Goal: Task Accomplishment & Management: Use online tool/utility

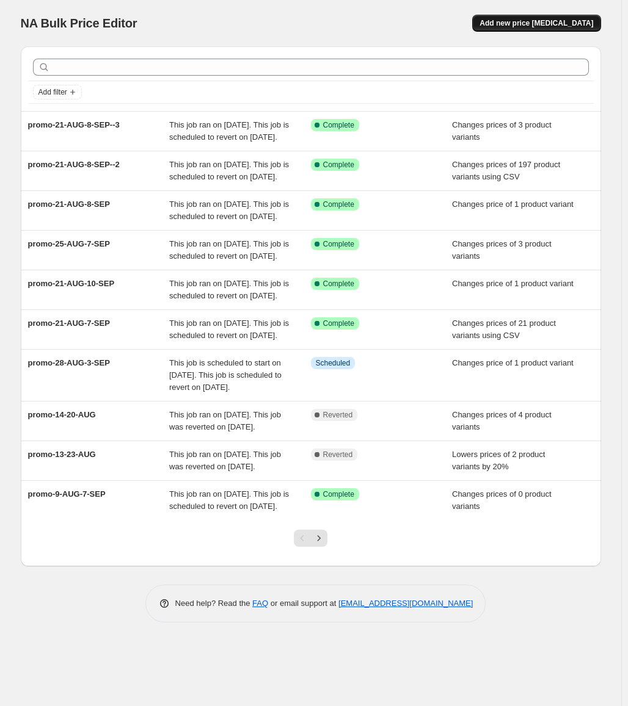
click at [562, 22] on span "Add new price [MEDICAL_DATA]" at bounding box center [536, 23] width 114 height 10
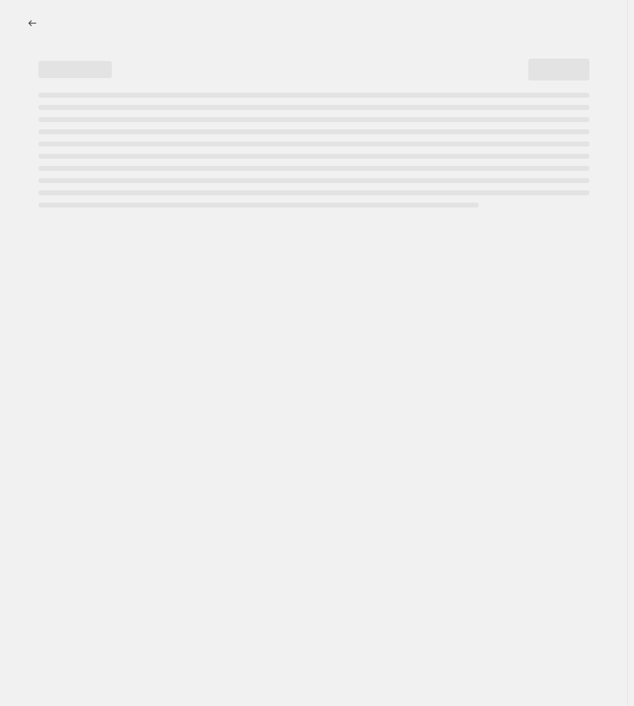
select select "percentage"
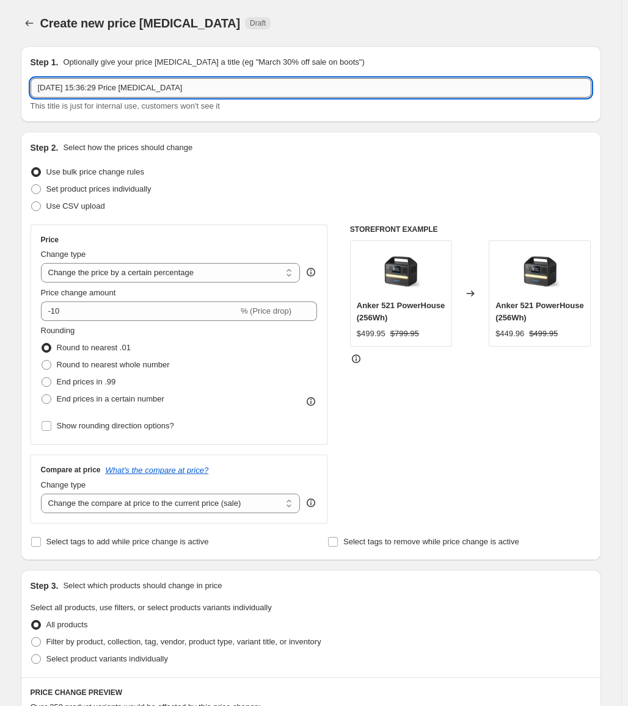
click at [310, 89] on input "26 Aug 2025, 15:36:29 Price change job" at bounding box center [311, 88] width 560 height 20
click at [323, 85] on input "26 Aug 2025, 15:36:29 Price change job" at bounding box center [311, 88] width 560 height 20
click at [218, 82] on input "26 Aug 2025, 15:36:29 Price change jobav" at bounding box center [311, 88] width 560 height 20
click at [285, 82] on input "26 Aug 2025, 15:36:29 Price change jobav" at bounding box center [311, 88] width 560 height 20
paste input "GB-28-AUG-7-SEP"
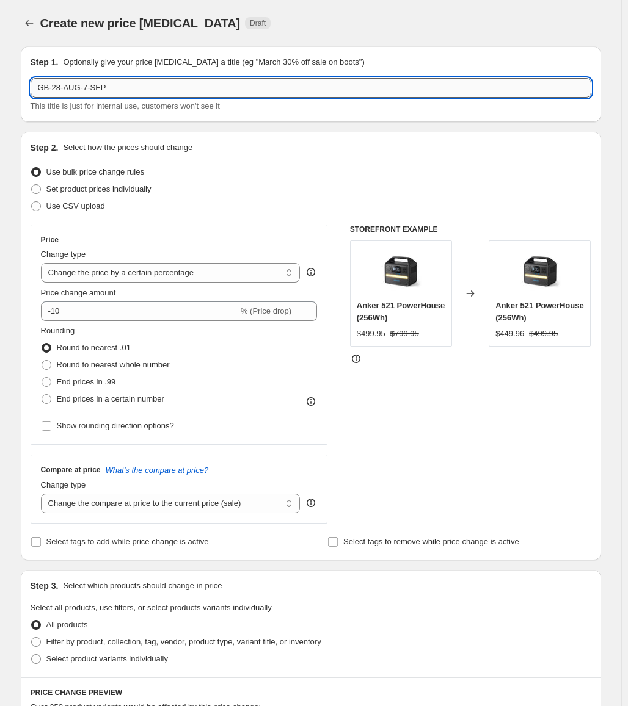
drag, startPoint x: 50, startPoint y: 88, endPoint x: 38, endPoint y: 88, distance: 12.2
click at [38, 88] on input "GB-28-AUG-7-SEP" at bounding box center [311, 88] width 560 height 20
type input "promo-28-AUG-7-SEP"
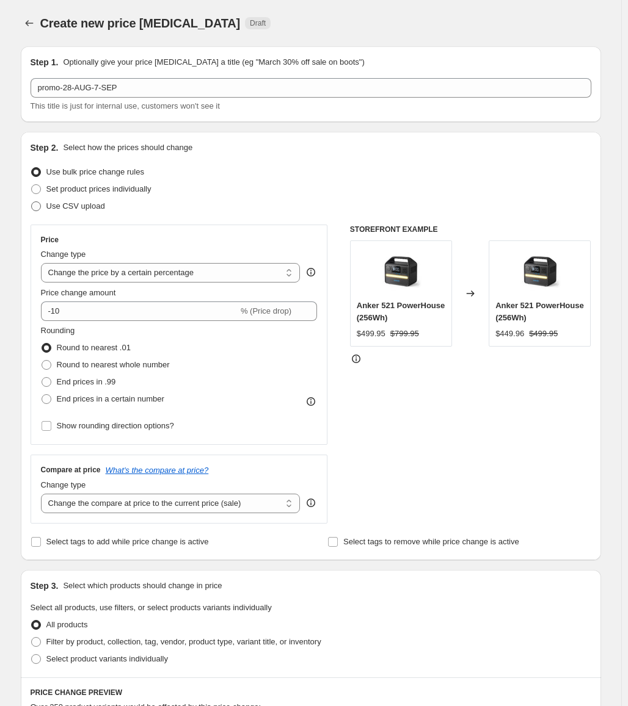
click at [66, 204] on span "Use CSV upload" at bounding box center [75, 205] width 59 height 9
click at [32, 202] on input "Use CSV upload" at bounding box center [31, 201] width 1 height 1
radio input "true"
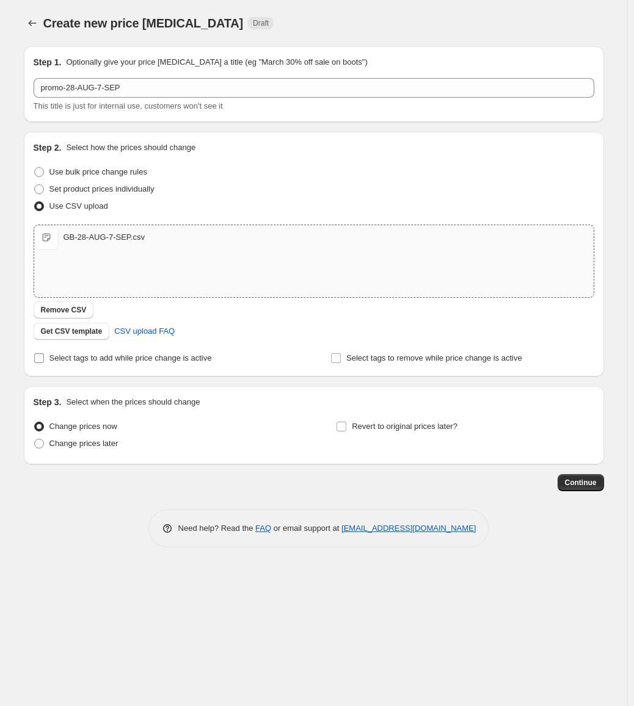
click at [139, 355] on span "Select tags to add while price change is active" at bounding box center [130, 357] width 162 height 9
click at [44, 355] on input "Select tags to add while price change is active" at bounding box center [39, 358] width 10 height 10
checkbox input "true"
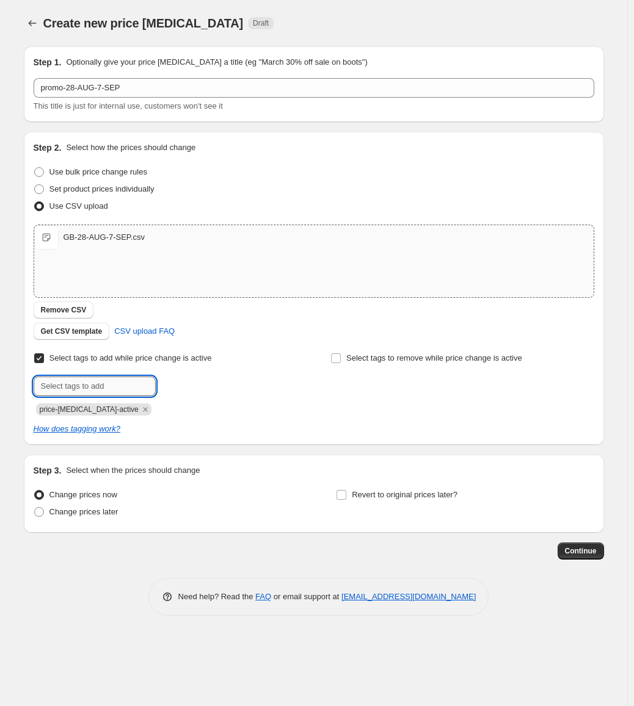
click at [120, 391] on input "text" at bounding box center [95, 387] width 122 height 20
paste input "promo-28-AUG-7-SEP"
type input "promo-28-AUG-7-SEP"
click at [209, 386] on span "promo-28-AUG..." at bounding box center [211, 385] width 58 height 9
click at [80, 518] on span "Change prices later" at bounding box center [83, 512] width 69 height 12
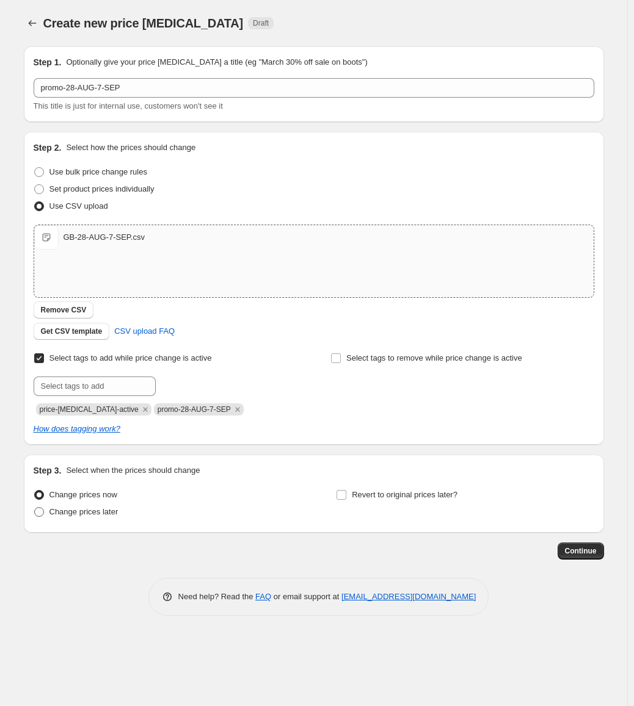
click at [35, 508] on input "Change prices later" at bounding box center [34, 507] width 1 height 1
radio input "true"
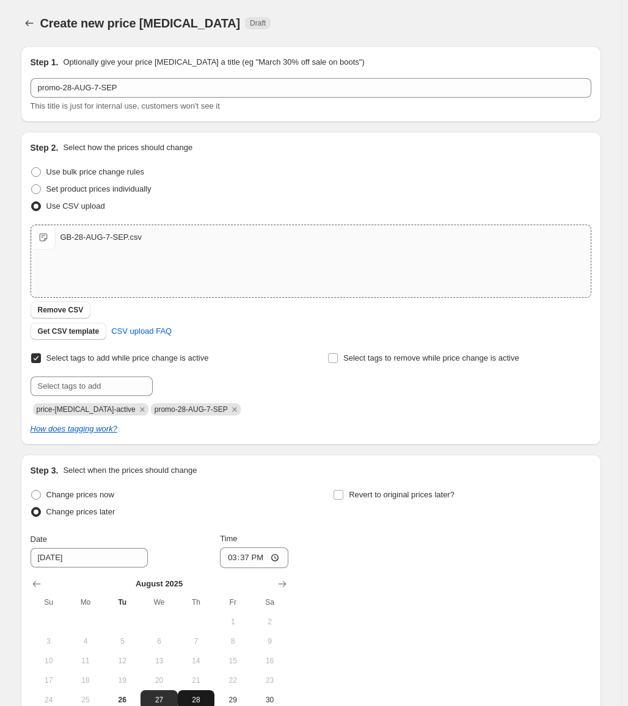
click at [199, 698] on span "28" at bounding box center [196, 700] width 27 height 10
type input "8/28/2025"
click at [229, 560] on input "15:37" at bounding box center [254, 558] width 68 height 21
click at [242, 560] on input "00:00" at bounding box center [254, 558] width 68 height 21
type input "00:15"
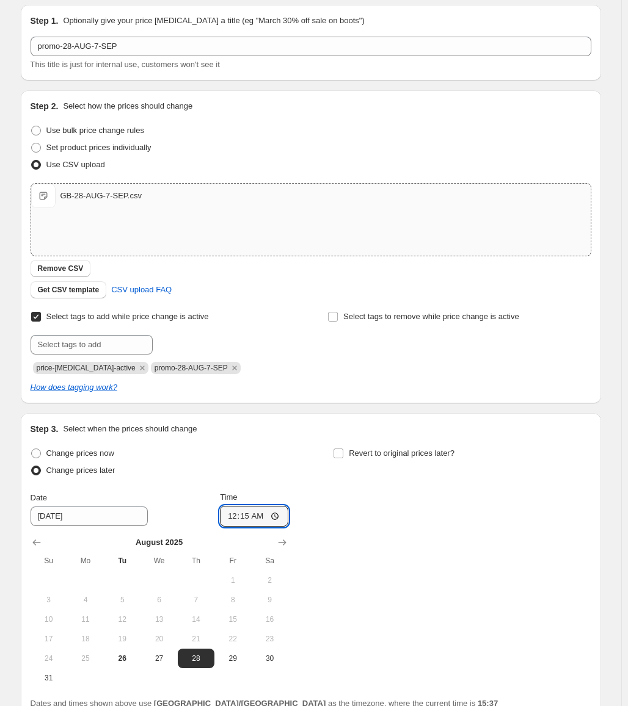
scroll to position [61, 0]
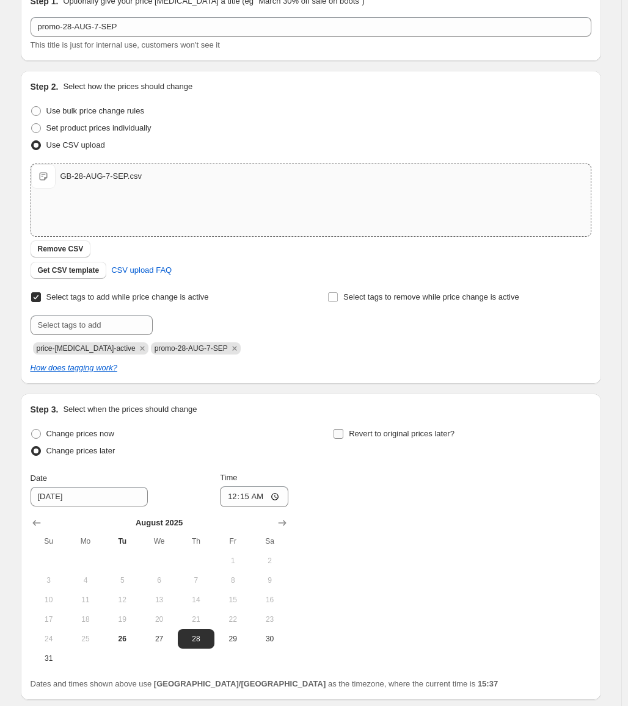
click at [383, 432] on span "Revert to original prices later?" at bounding box center [402, 433] width 106 height 9
click at [343, 432] on input "Revert to original prices later?" at bounding box center [338, 434] width 10 height 10
checkbox input "true"
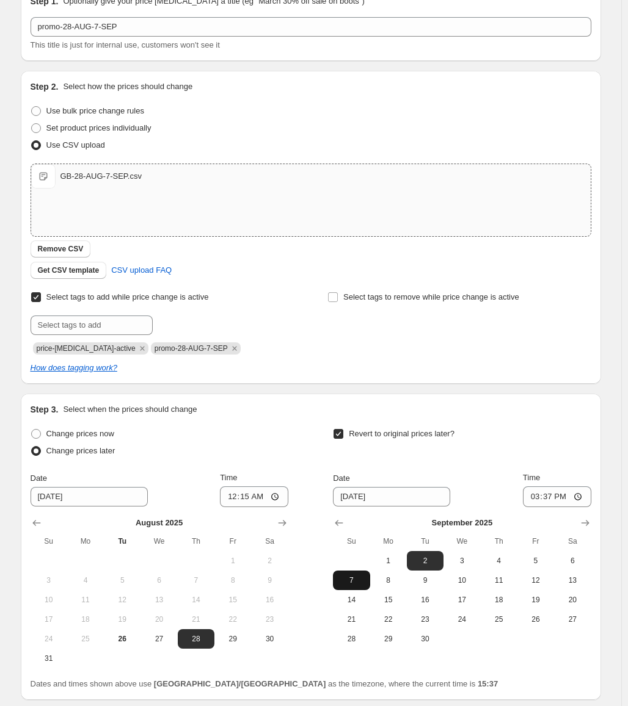
click at [354, 578] on span "7" at bounding box center [351, 581] width 27 height 10
click at [402, 583] on span "8" at bounding box center [388, 581] width 27 height 10
type input "9/8/2025"
click at [535, 501] on input "15:37" at bounding box center [557, 497] width 68 height 21
type input "00:15"
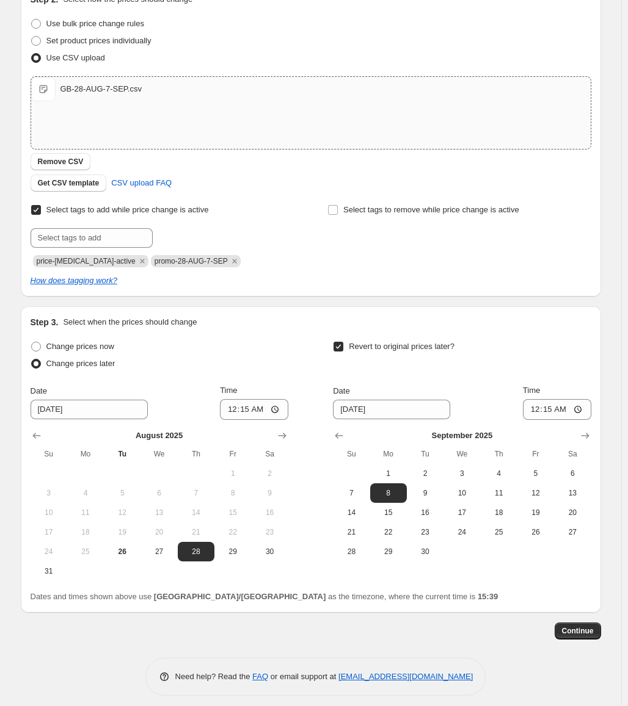
scroll to position [155, 0]
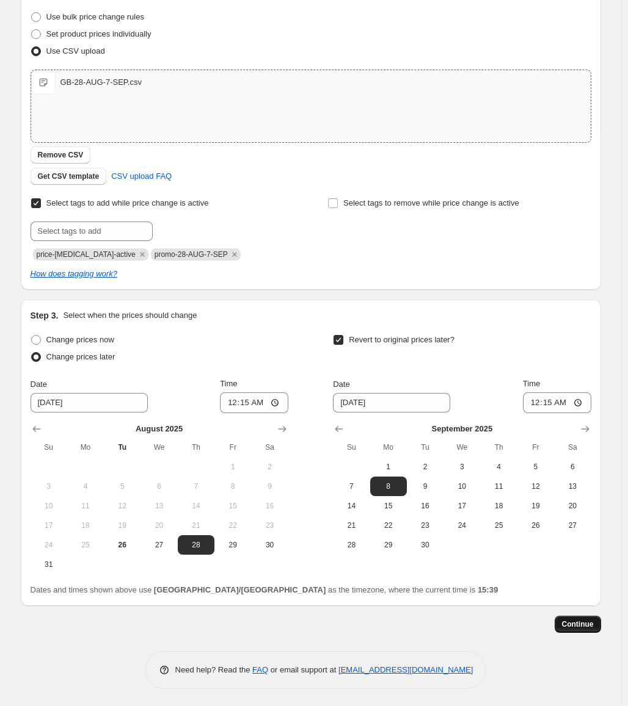
click at [568, 621] on span "Continue" at bounding box center [578, 625] width 32 height 10
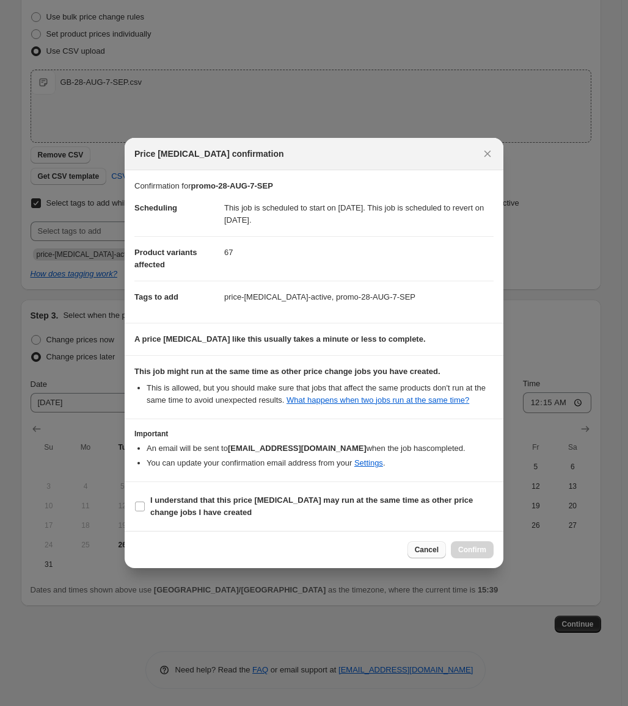
click at [436, 548] on span "Cancel" at bounding box center [426, 550] width 24 height 10
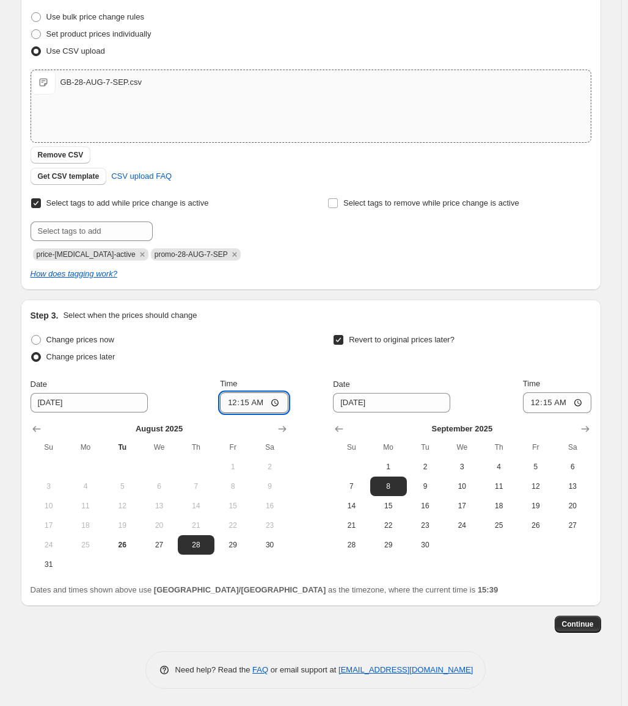
click at [247, 406] on input "00:15" at bounding box center [254, 403] width 68 height 21
type input "00:20"
click at [548, 402] on input "00:15" at bounding box center [557, 403] width 68 height 21
type input "00:20"
click at [579, 624] on span "Continue" at bounding box center [578, 625] width 32 height 10
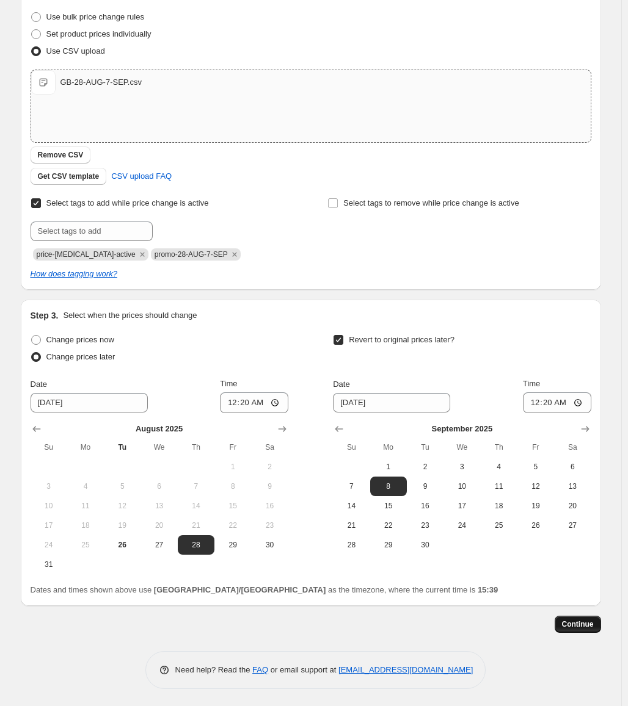
scroll to position [0, 0]
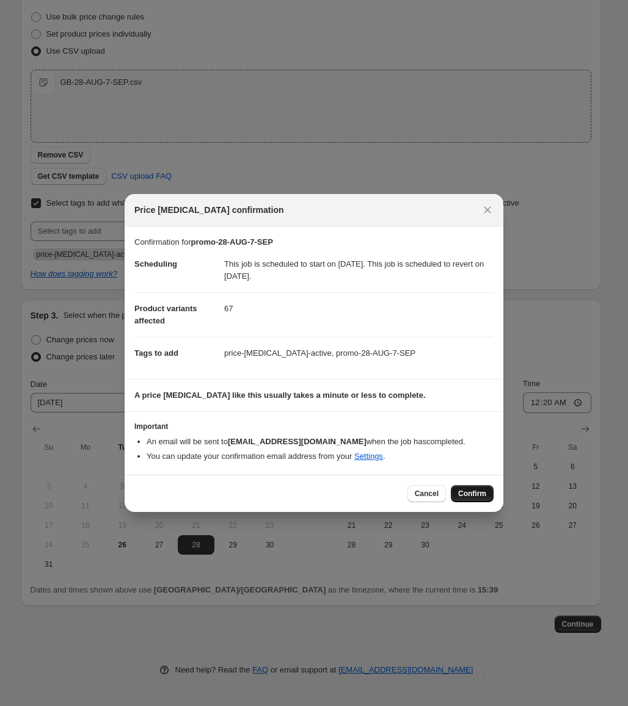
click at [464, 491] on span "Confirm" at bounding box center [472, 494] width 28 height 10
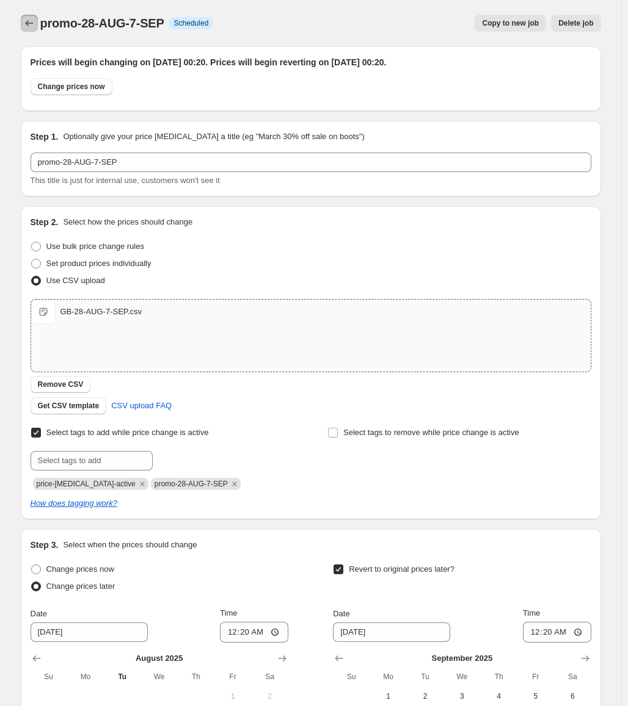
click at [33, 27] on icon "Price change jobs" at bounding box center [29, 23] width 12 height 12
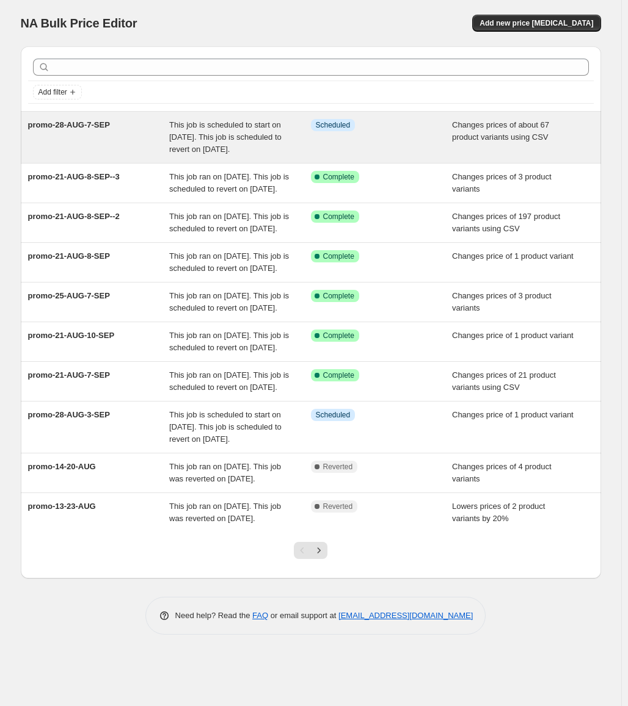
click at [104, 123] on span "promo-28-AUG-7-SEP" at bounding box center [69, 124] width 82 height 9
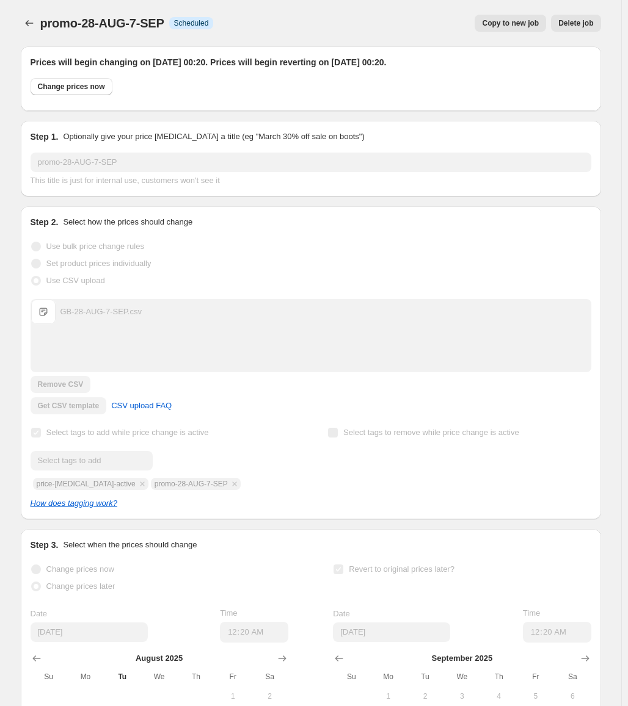
click at [414, 2] on div "promo-28-AUG-7-SEP. This page is ready promo-28-AUG-7-SEP Info Scheduled Copy t…" at bounding box center [311, 23] width 580 height 46
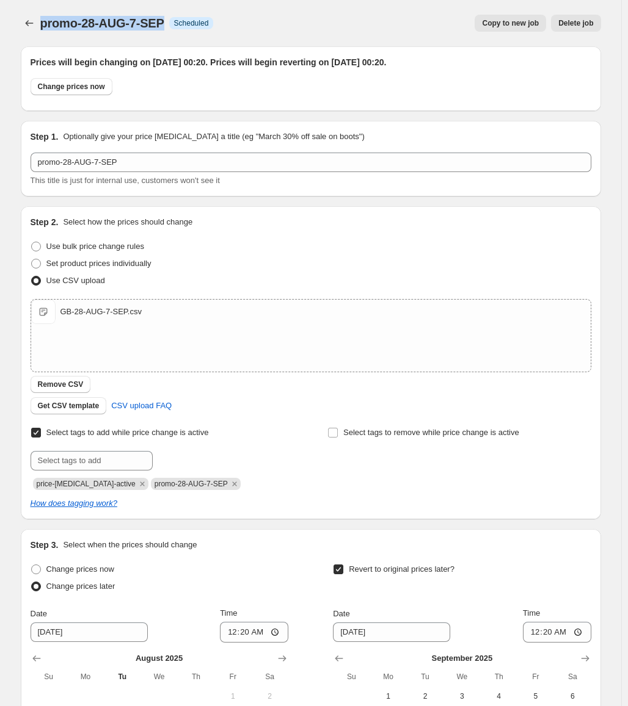
drag, startPoint x: 46, startPoint y: 24, endPoint x: 168, endPoint y: 25, distance: 122.7
click at [168, 25] on div "promo-28-AUG-7-SEP Info Scheduled" at bounding box center [126, 23] width 173 height 17
copy span "promo-28-AUG-7-SEP"
